Goal: Task Accomplishment & Management: Use online tool/utility

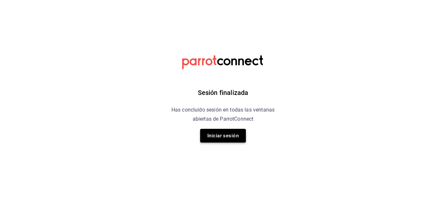
click at [230, 135] on button "Iniciar sesión" at bounding box center [223, 136] width 46 height 14
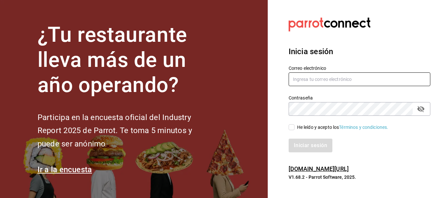
click at [314, 78] on input "text" at bounding box center [359, 79] width 142 height 14
type input "J"
type input "[EMAIL_ADDRESS][DOMAIN_NAME]"
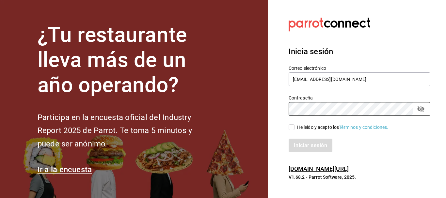
click at [291, 126] on input "He leído y acepto los Términos y condiciones." at bounding box center [291, 127] width 6 height 6
checkbox input "true"
click at [306, 149] on button "Iniciar sesión" at bounding box center [310, 146] width 44 height 14
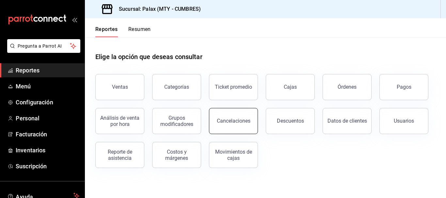
click at [231, 120] on div "Cancelaciones" at bounding box center [234, 121] width 34 height 6
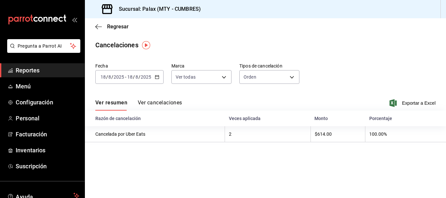
click at [155, 75] on icon "button" at bounding box center [157, 77] width 5 height 5
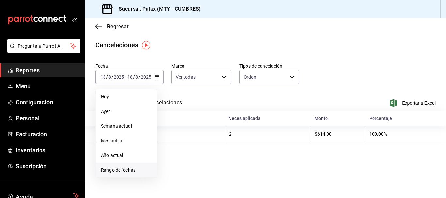
click at [131, 171] on span "Rango de fechas" at bounding box center [126, 170] width 51 height 7
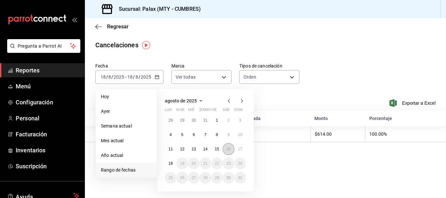
click at [230, 149] on abbr "16" at bounding box center [228, 149] width 4 height 5
click at [169, 161] on abbr "18" at bounding box center [170, 163] width 4 height 5
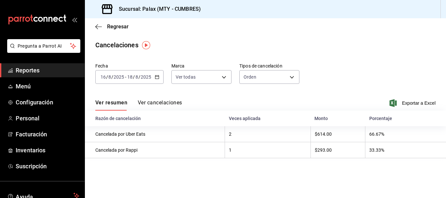
click at [171, 103] on button "Ver cancelaciones" at bounding box center [160, 104] width 44 height 11
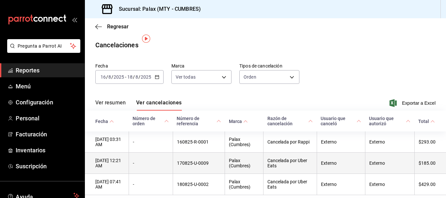
scroll to position [26, 0]
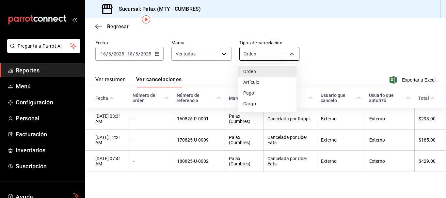
click at [259, 55] on body "Pregunta a Parrot AI Reportes Menú Configuración Personal Facturación Inventari…" at bounding box center [223, 99] width 446 height 198
click at [255, 81] on li "Artículo" at bounding box center [267, 82] width 58 height 11
type input "ORDER_ITEM"
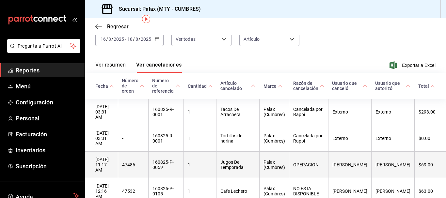
scroll to position [58, 0]
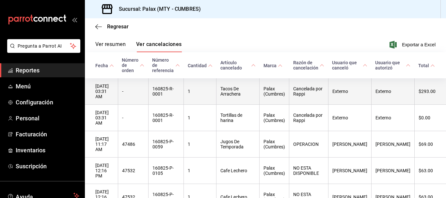
click at [312, 86] on th "Cancelada por Rappi" at bounding box center [308, 91] width 39 height 26
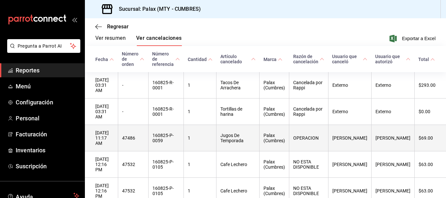
scroll to position [65, 0]
click at [279, 126] on th "Palax (Cumbres)" at bounding box center [274, 137] width 30 height 26
click at [326, 129] on th "OPERACION" at bounding box center [308, 137] width 39 height 26
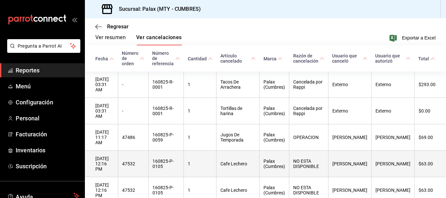
click at [318, 151] on th "NO ESTA DISPONIBLE" at bounding box center [308, 164] width 39 height 26
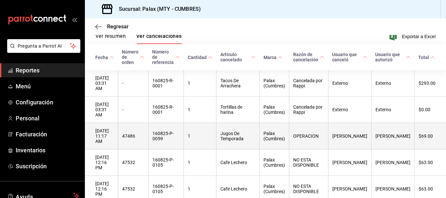
scroll to position [0, 0]
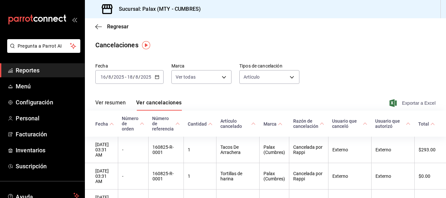
click at [408, 103] on span "Exportar a Excel" at bounding box center [412, 103] width 45 height 8
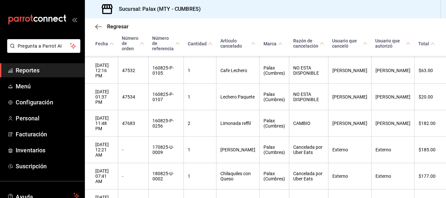
scroll to position [164, 0]
